Goal: Task Accomplishment & Management: Manage account settings

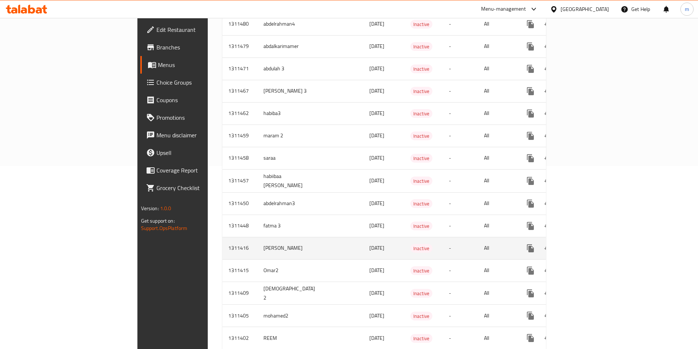
scroll to position [220, 0]
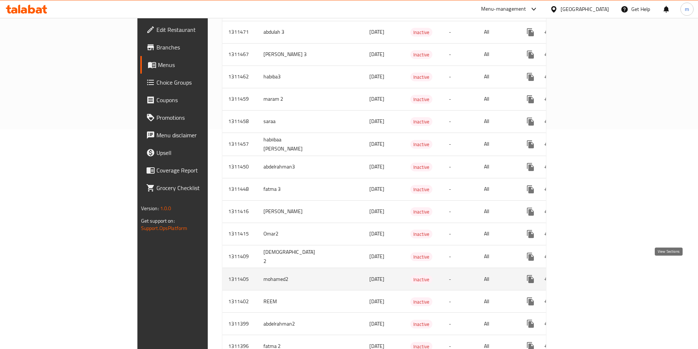
click at [587, 276] on icon "enhanced table" at bounding box center [583, 279] width 7 height 7
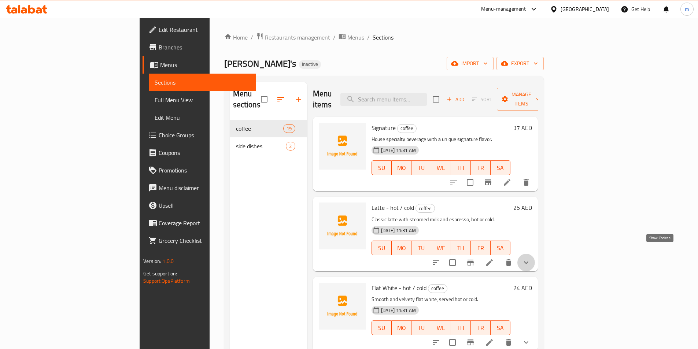
click at [531, 258] on icon "show more" at bounding box center [526, 262] width 9 height 9
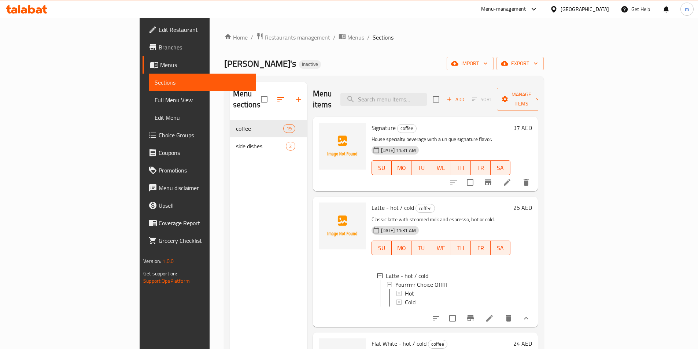
scroll to position [37, 0]
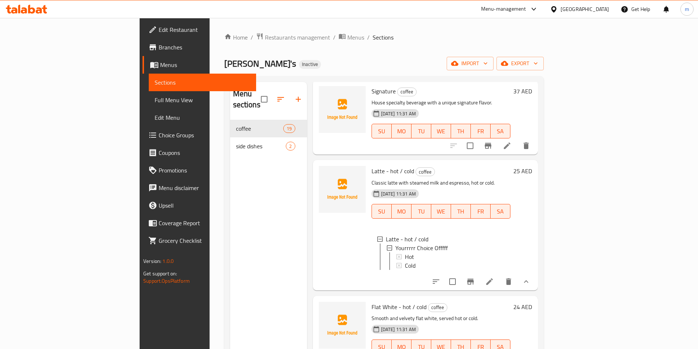
click at [149, 94] on link "Full Menu View" at bounding box center [202, 100] width 107 height 18
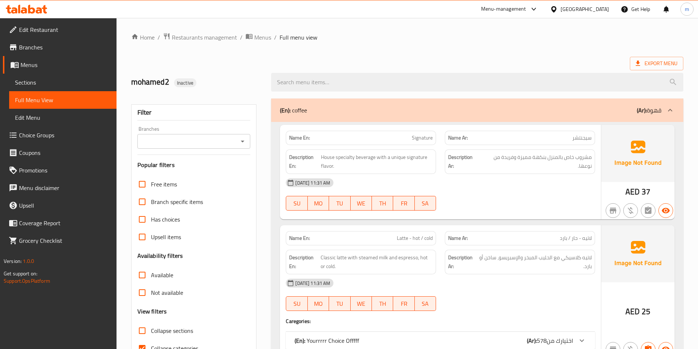
click at [47, 85] on span "Sections" at bounding box center [63, 82] width 96 height 9
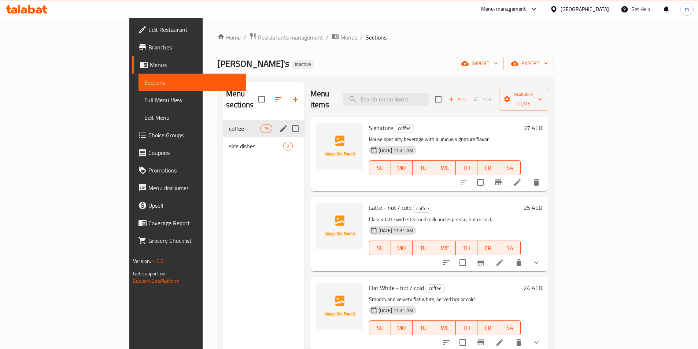
click at [229, 124] on span "coffee" at bounding box center [244, 128] width 31 height 9
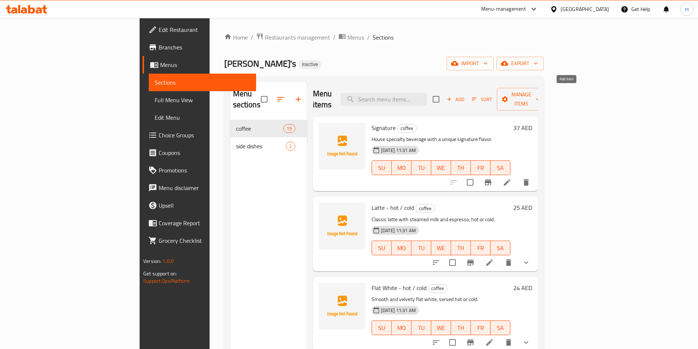
click at [466, 98] on span "Add" at bounding box center [456, 99] width 20 height 8
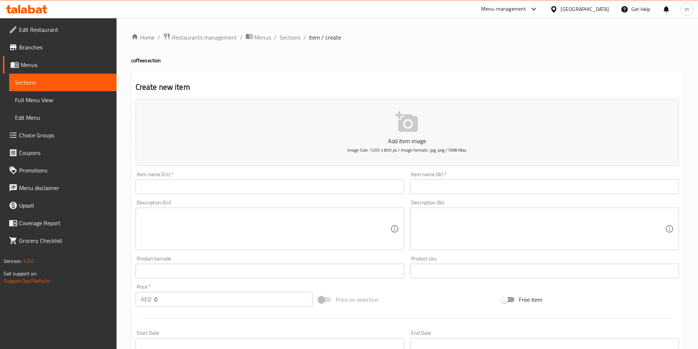
click at [154, 189] on input "text" at bounding box center [270, 187] width 269 height 15
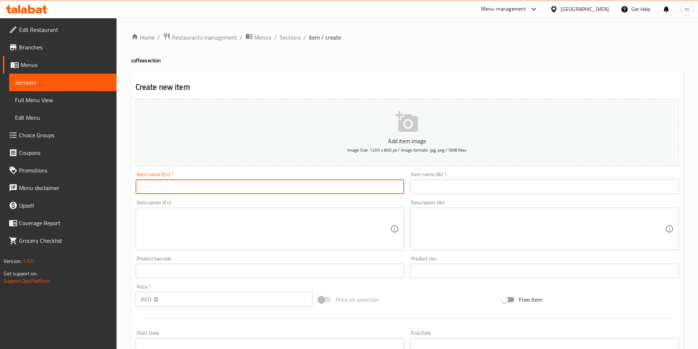
type input "Spanish latte - hot / cold"
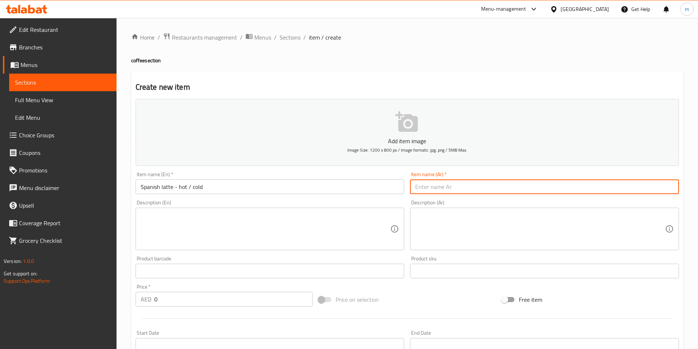
click at [466, 180] on input "text" at bounding box center [544, 187] width 269 height 15
type input "سبانش لاتيه - حار / بارد"
click at [160, 246] on textarea at bounding box center [266, 229] width 250 height 35
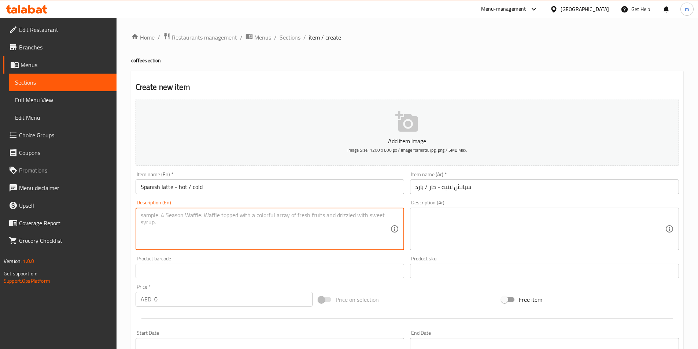
click at [160, 246] on textarea at bounding box center [266, 229] width 250 height 35
click at [199, 223] on textarea at bounding box center [266, 229] width 250 height 35
click at [212, 219] on textarea "Spanish Latte Made with espresso and creamy milk, hot or cold" at bounding box center [266, 229] width 250 height 35
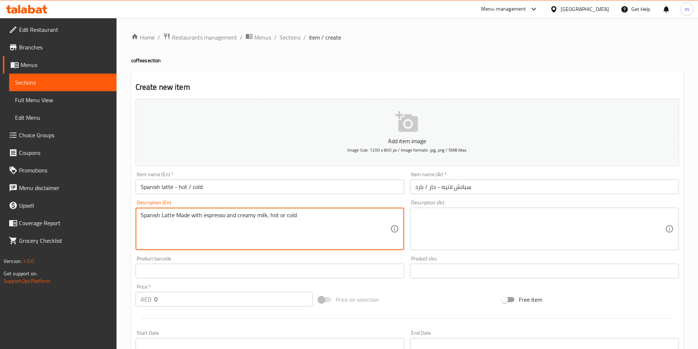
click at [212, 219] on textarea "Spanish Latte Made with espresso and creamy milk, hot or cold" at bounding box center [266, 229] width 250 height 35
type textarea "Spanish Latte Made with espresso and creamy milk, hot or cold"
click at [463, 215] on textarea at bounding box center [540, 229] width 250 height 35
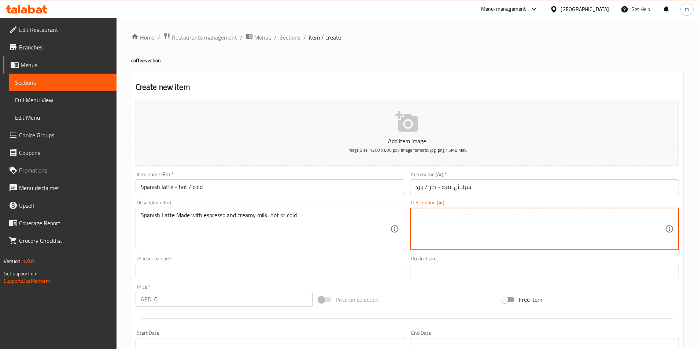
paste textarea "لاتيه إسباني مصنوع من الإسبريسو والحليب الكريمي، ساخن أو بارد."
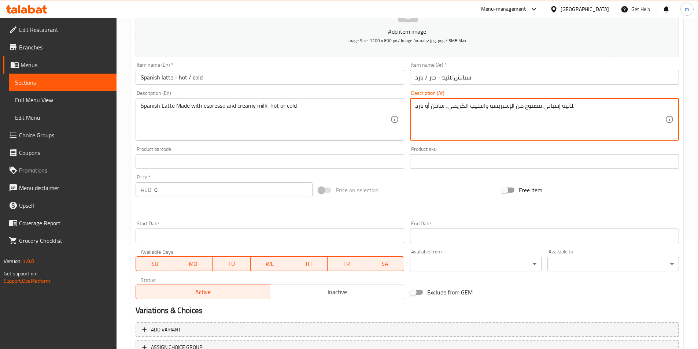
scroll to position [110, 0]
type textarea "لاتيه إسباني مصنوع من الإسبريسو والحليب الكريمي، ساخن أو بارد."
click at [164, 192] on input "0" at bounding box center [233, 189] width 159 height 15
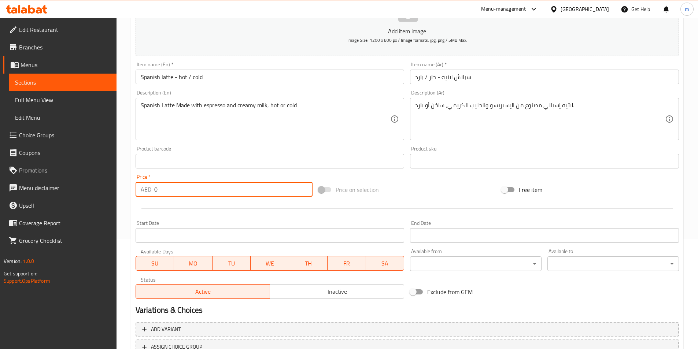
drag, startPoint x: 169, startPoint y: 186, endPoint x: 141, endPoint y: 191, distance: 29.1
click at [141, 191] on div "AED 0 Price *" at bounding box center [224, 189] width 177 height 15
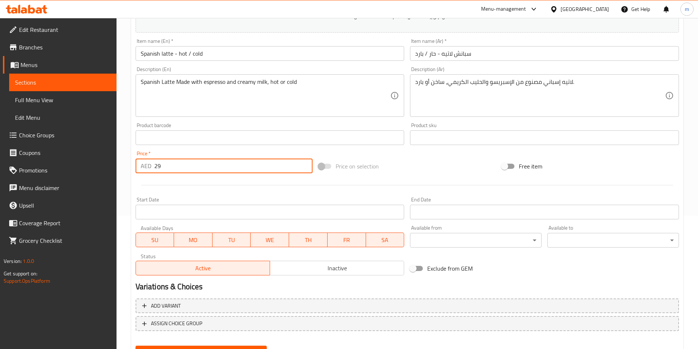
scroll to position [147, 0]
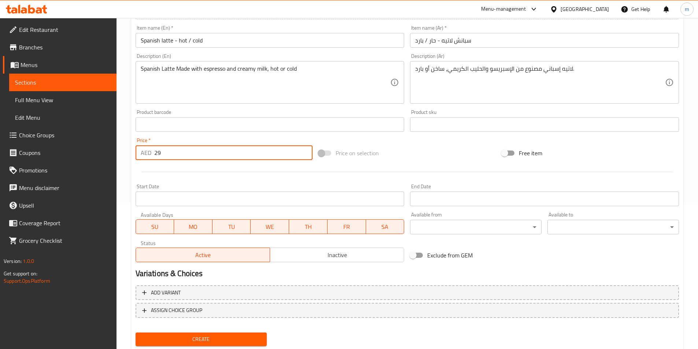
type input "29"
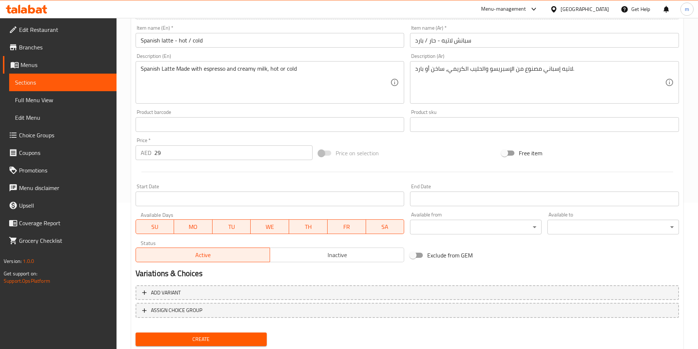
click at [544, 257] on div "Exclude from GEM" at bounding box center [498, 256] width 183 height 20
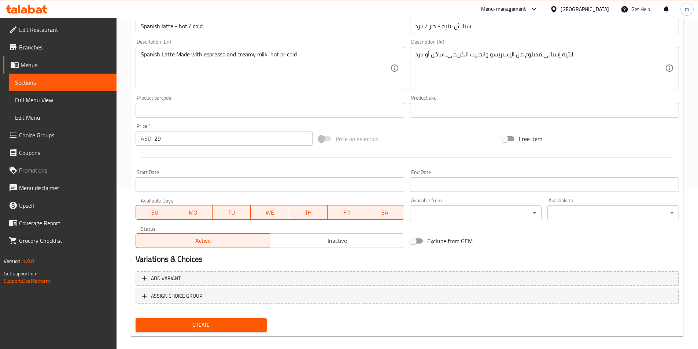
scroll to position [169, 0]
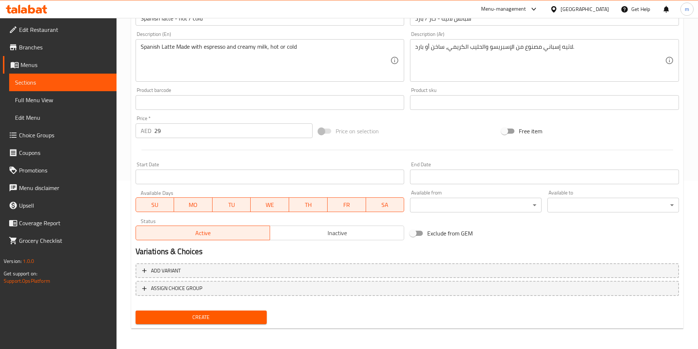
click at [194, 318] on span "Create" at bounding box center [202, 317] width 120 height 9
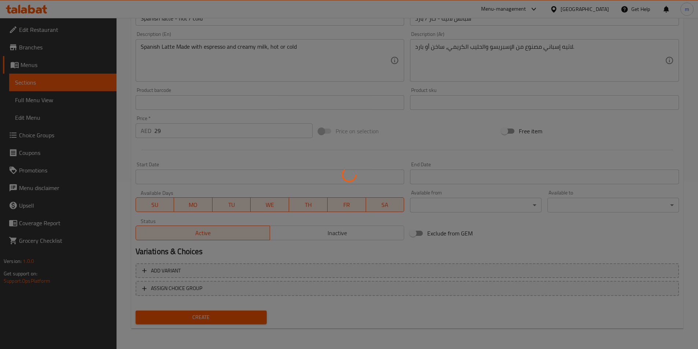
type input "0"
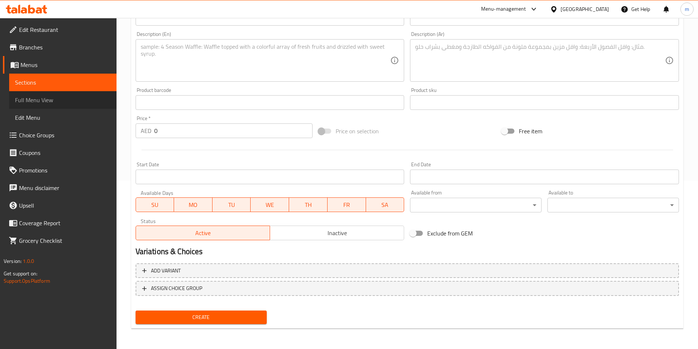
click at [30, 99] on span "Full Menu View" at bounding box center [63, 100] width 96 height 9
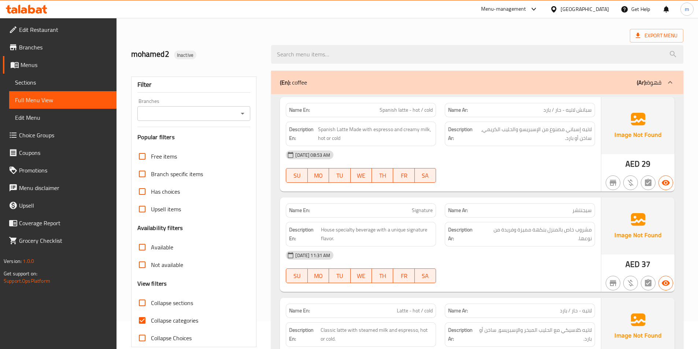
scroll to position [22, 0]
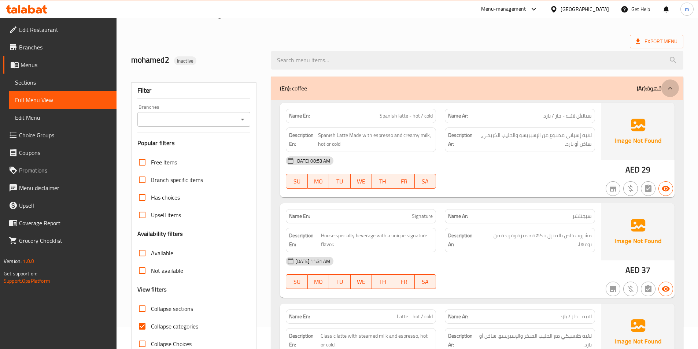
click at [672, 89] on icon at bounding box center [670, 88] width 9 height 9
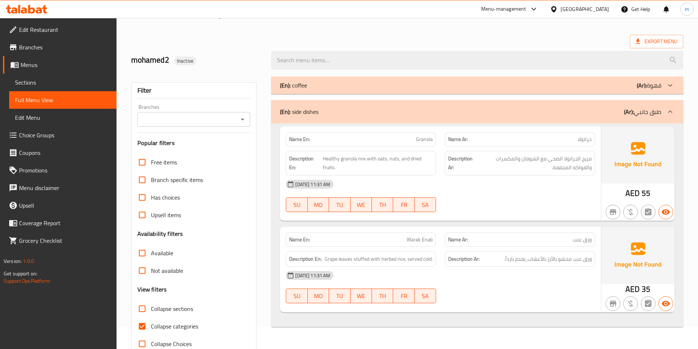
click at [671, 113] on icon at bounding box center [670, 111] width 9 height 9
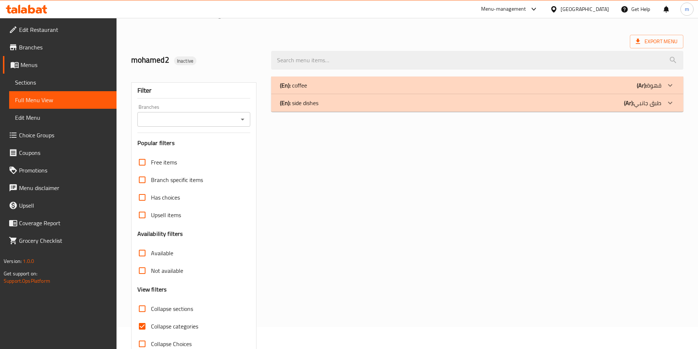
click at [183, 329] on span "Collapse categories" at bounding box center [174, 326] width 47 height 9
click at [151, 329] on input "Collapse categories" at bounding box center [142, 327] width 18 height 18
checkbox input "false"
click at [53, 85] on span "Sections" at bounding box center [63, 82] width 96 height 9
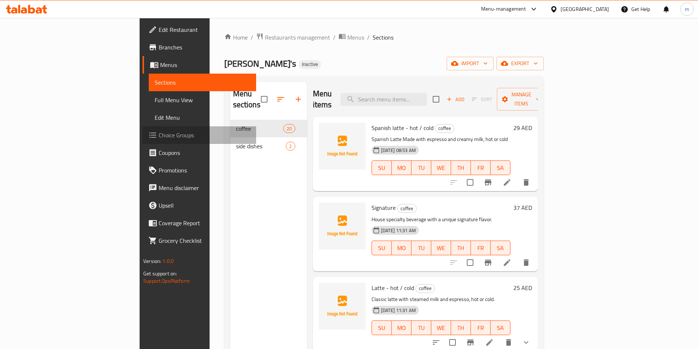
click at [159, 132] on span "Choice Groups" at bounding box center [205, 135] width 92 height 9
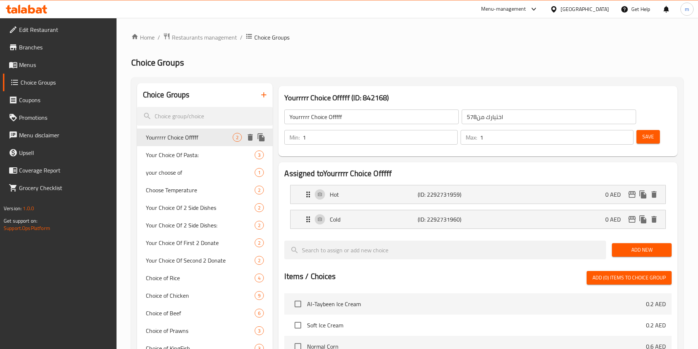
click at [196, 138] on span "Yourrrrr Choice Offfff" at bounding box center [189, 137] width 87 height 9
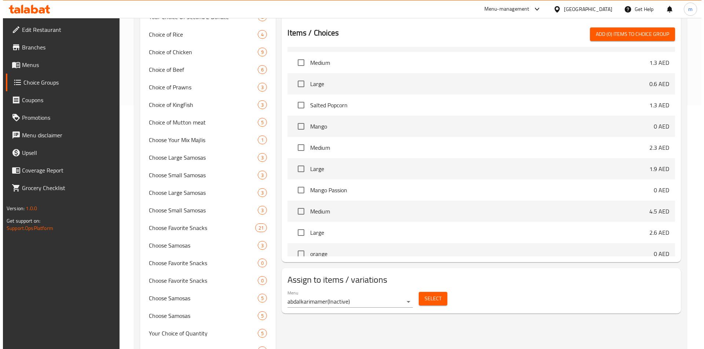
scroll to position [257, 0]
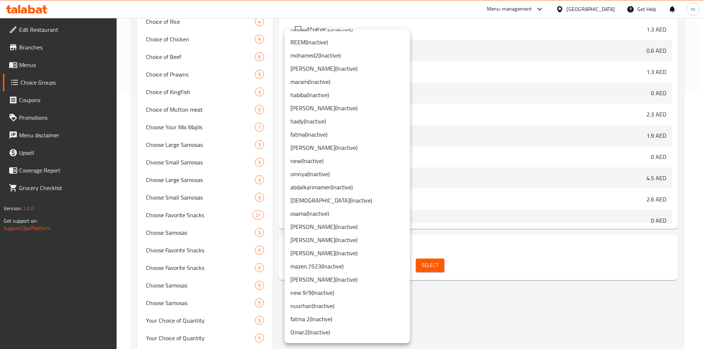
scroll to position [303, 0]
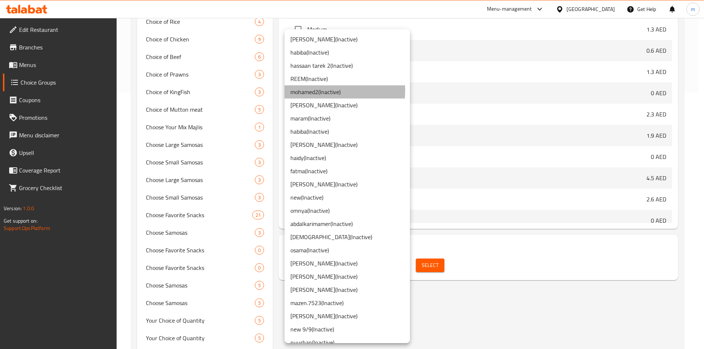
click at [309, 91] on li "mohamed2 ( Inactive )" at bounding box center [347, 91] width 125 height 13
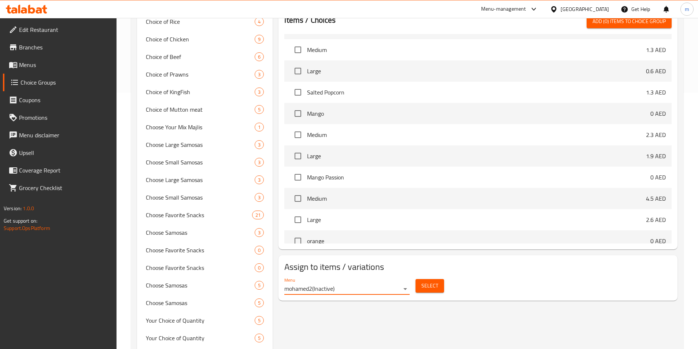
click at [430, 279] on button "Select" at bounding box center [430, 286] width 29 height 14
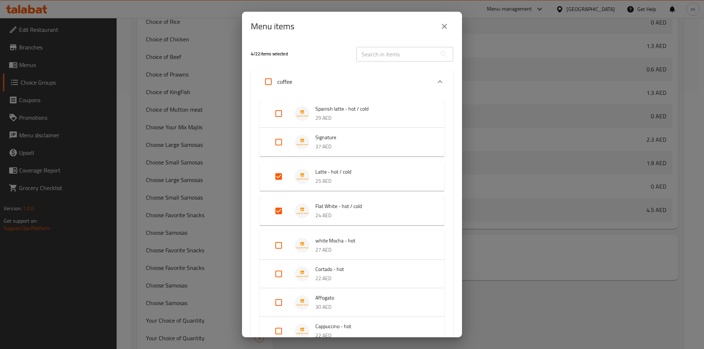
click at [278, 113] on input "Expand" at bounding box center [279, 114] width 18 height 18
checkbox input "true"
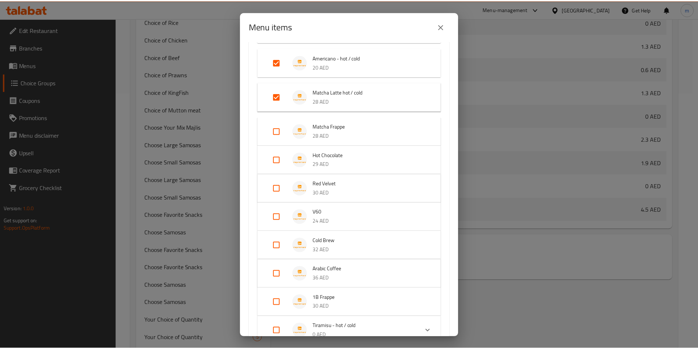
scroll to position [464, 0]
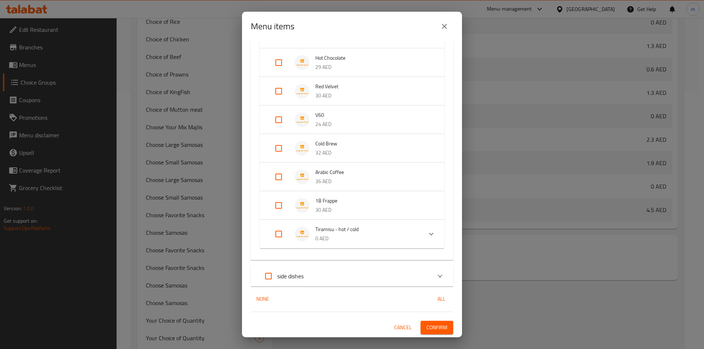
click at [427, 330] on span "Confirm" at bounding box center [436, 327] width 21 height 9
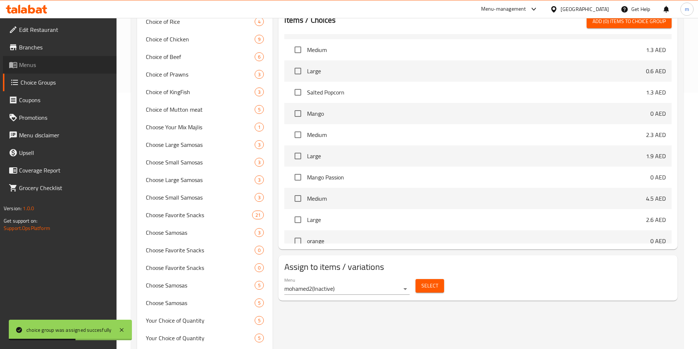
click at [48, 59] on link "Menus" at bounding box center [60, 65] width 114 height 18
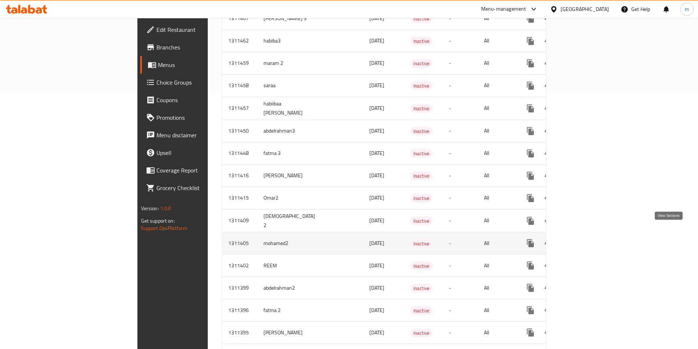
click at [587, 240] on icon "enhanced table" at bounding box center [583, 243] width 7 height 7
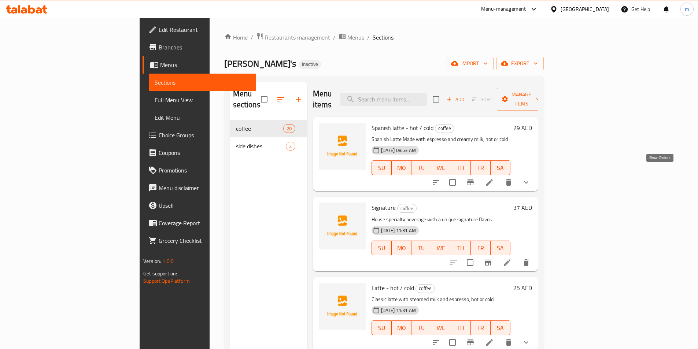
click at [531, 178] on icon "show more" at bounding box center [526, 182] width 9 height 9
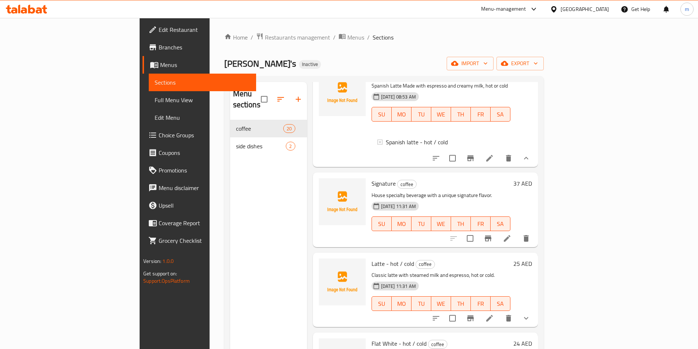
scroll to position [73, 0]
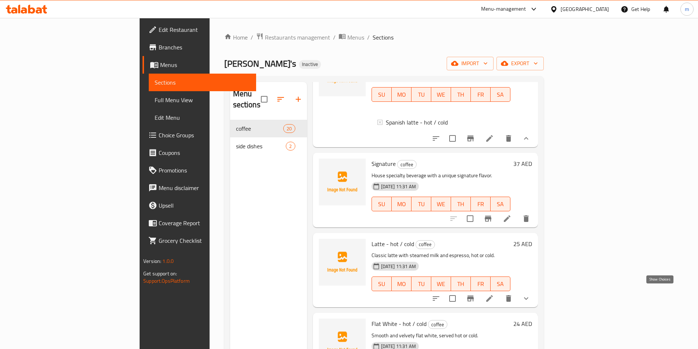
click at [531, 295] on icon "show more" at bounding box center [526, 298] width 9 height 9
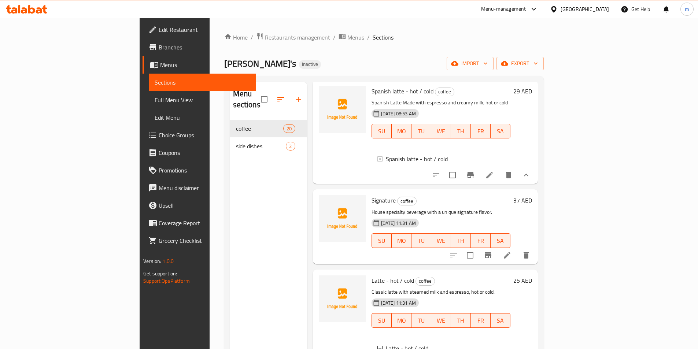
scroll to position [0, 0]
